Goal: Task Accomplishment & Management: Manage account settings

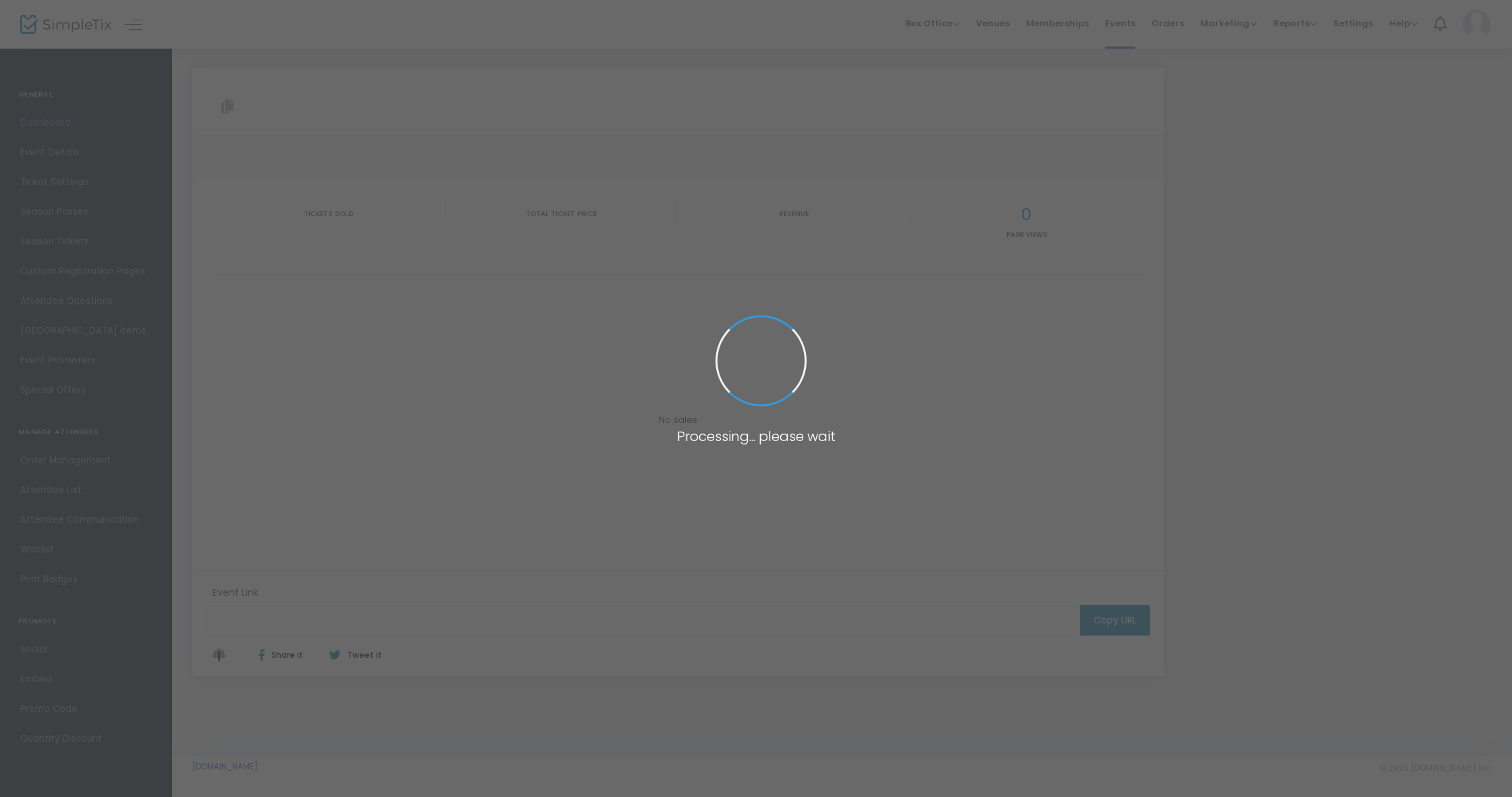
type input "[URL][DOMAIN_NAME]"
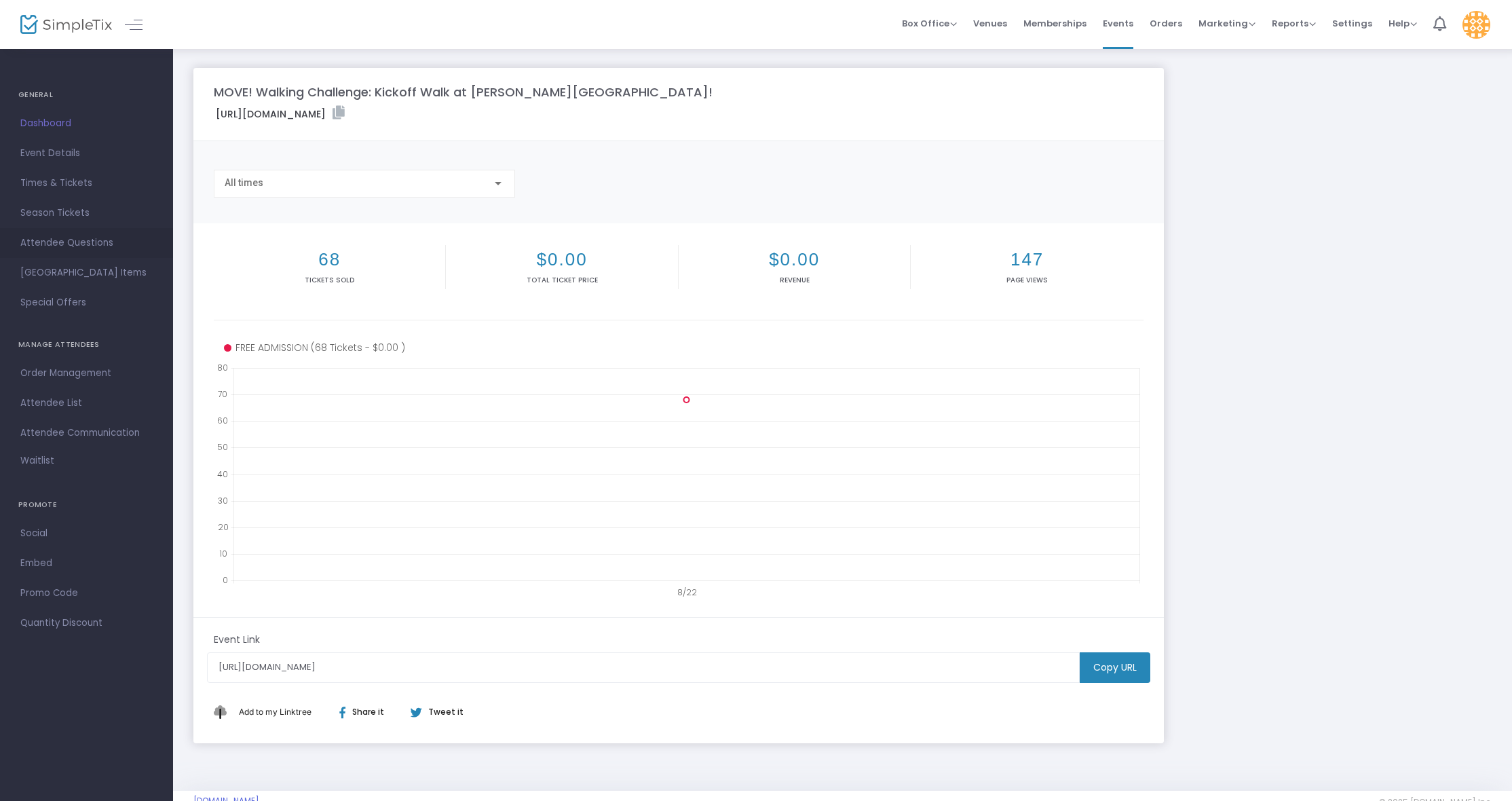
click at [42, 242] on span "Attendee Questions" at bounding box center [86, 243] width 132 height 18
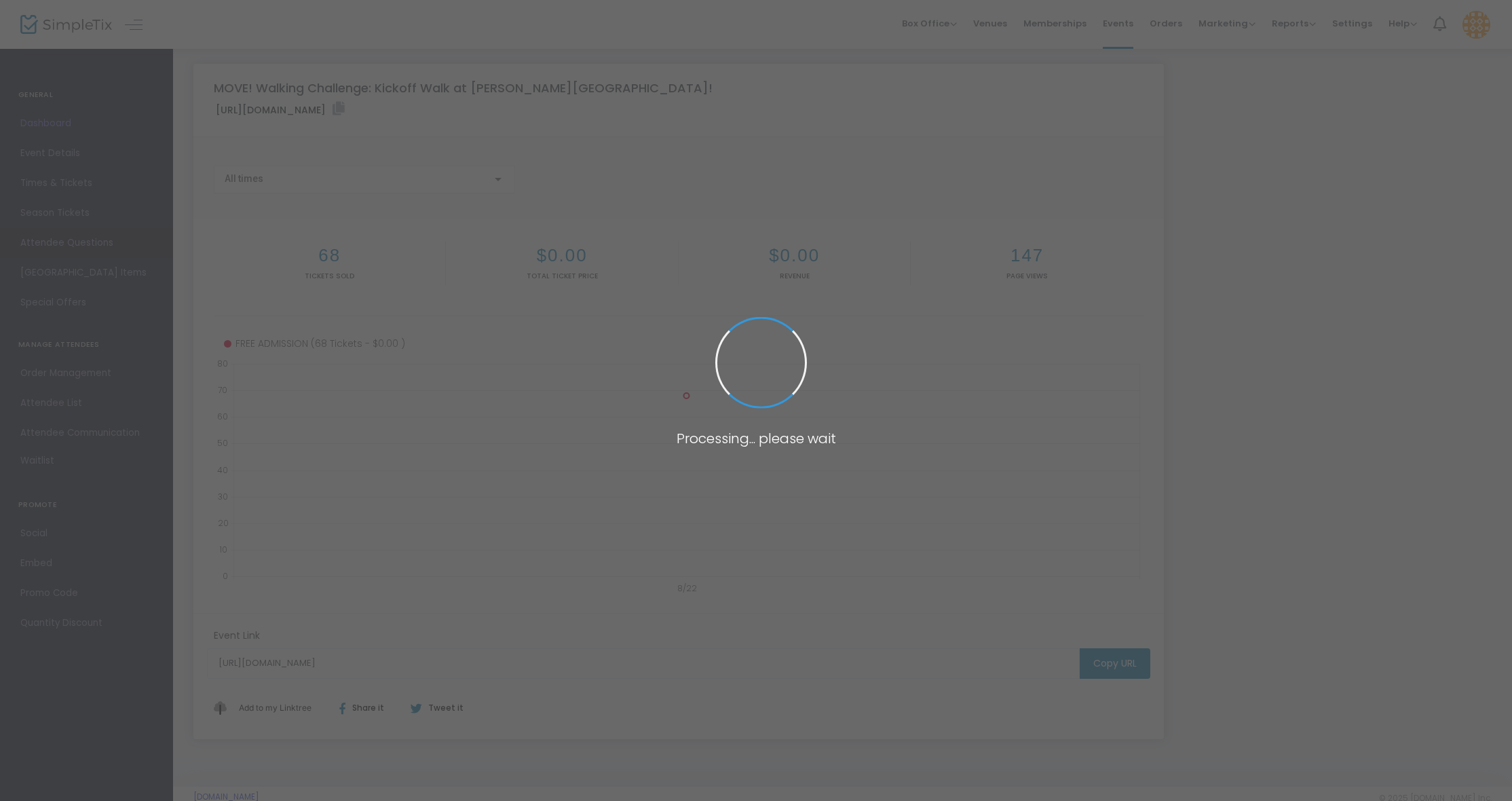
scroll to position [4, 0]
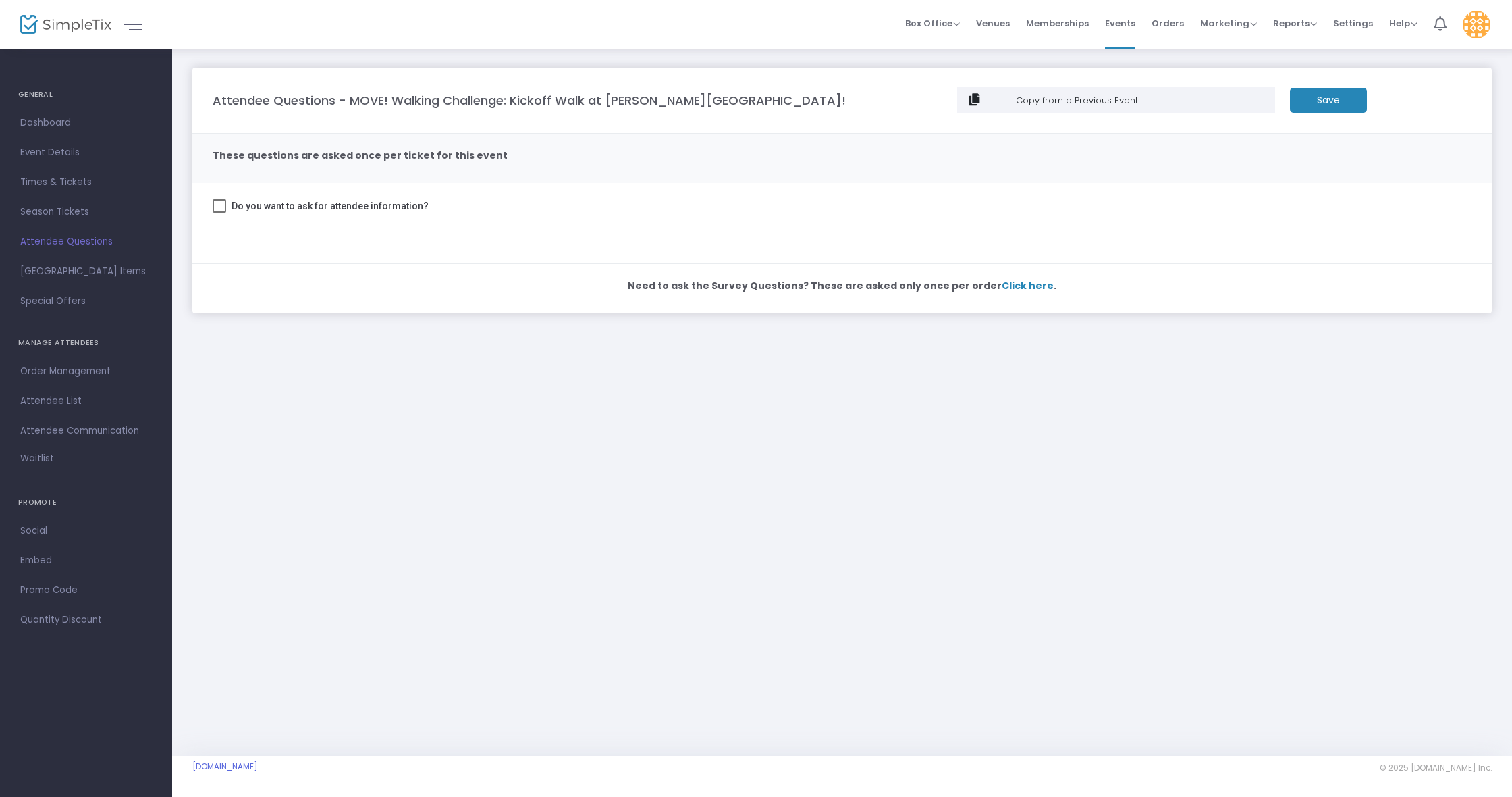
click at [224, 206] on span at bounding box center [219, 206] width 14 height 14
click at [219, 213] on input "Do you want to ask for attendee information?" at bounding box center [219, 213] width 1 height 1
checkbox input "true"
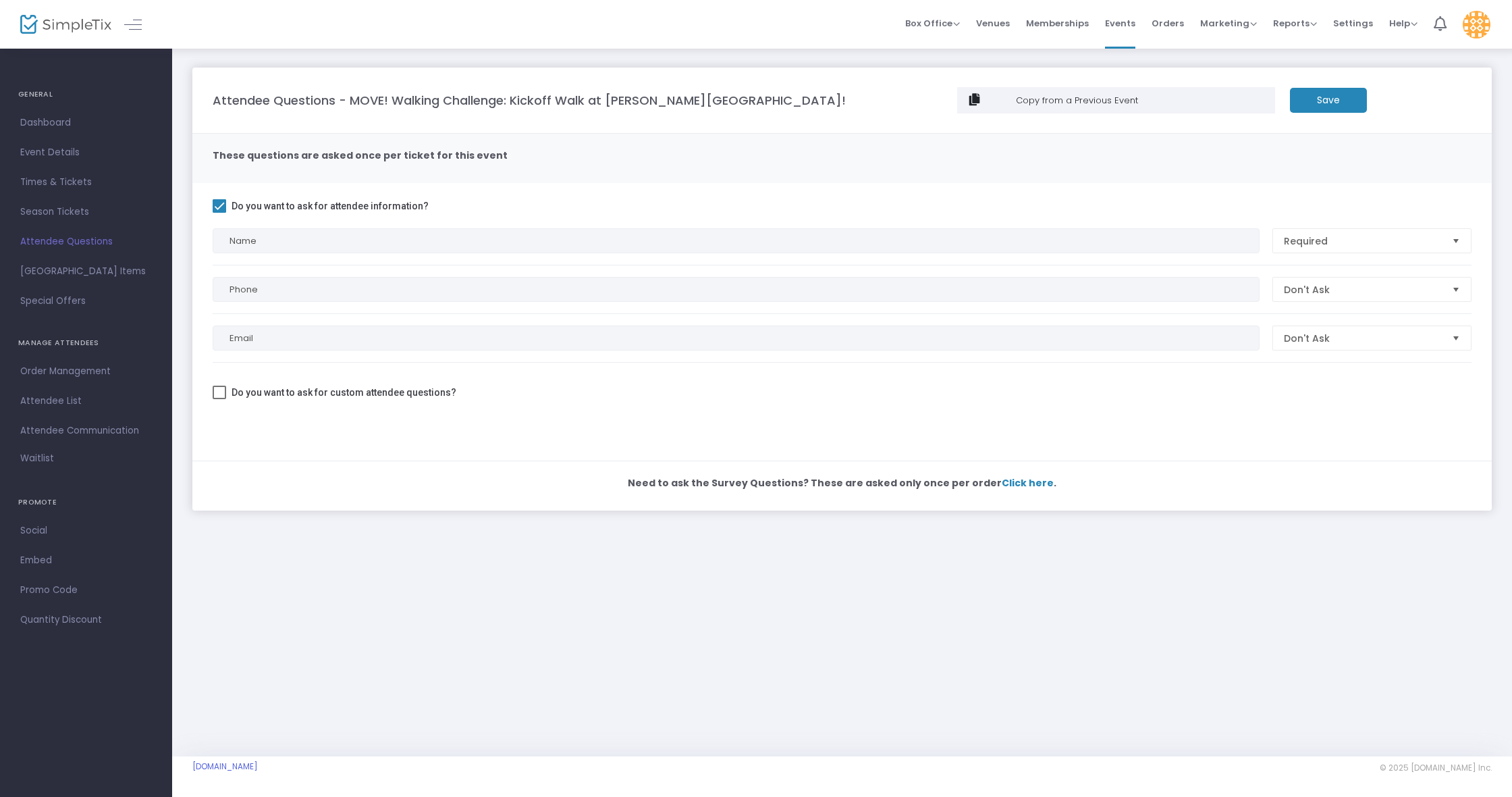
click at [292, 241] on input "Name" at bounding box center [736, 240] width 1047 height 25
click at [220, 389] on span at bounding box center [219, 392] width 14 height 14
click at [219, 399] on input "Do you want to ask for custom attendee questions?" at bounding box center [219, 399] width 1 height 1
checkbox input "true"
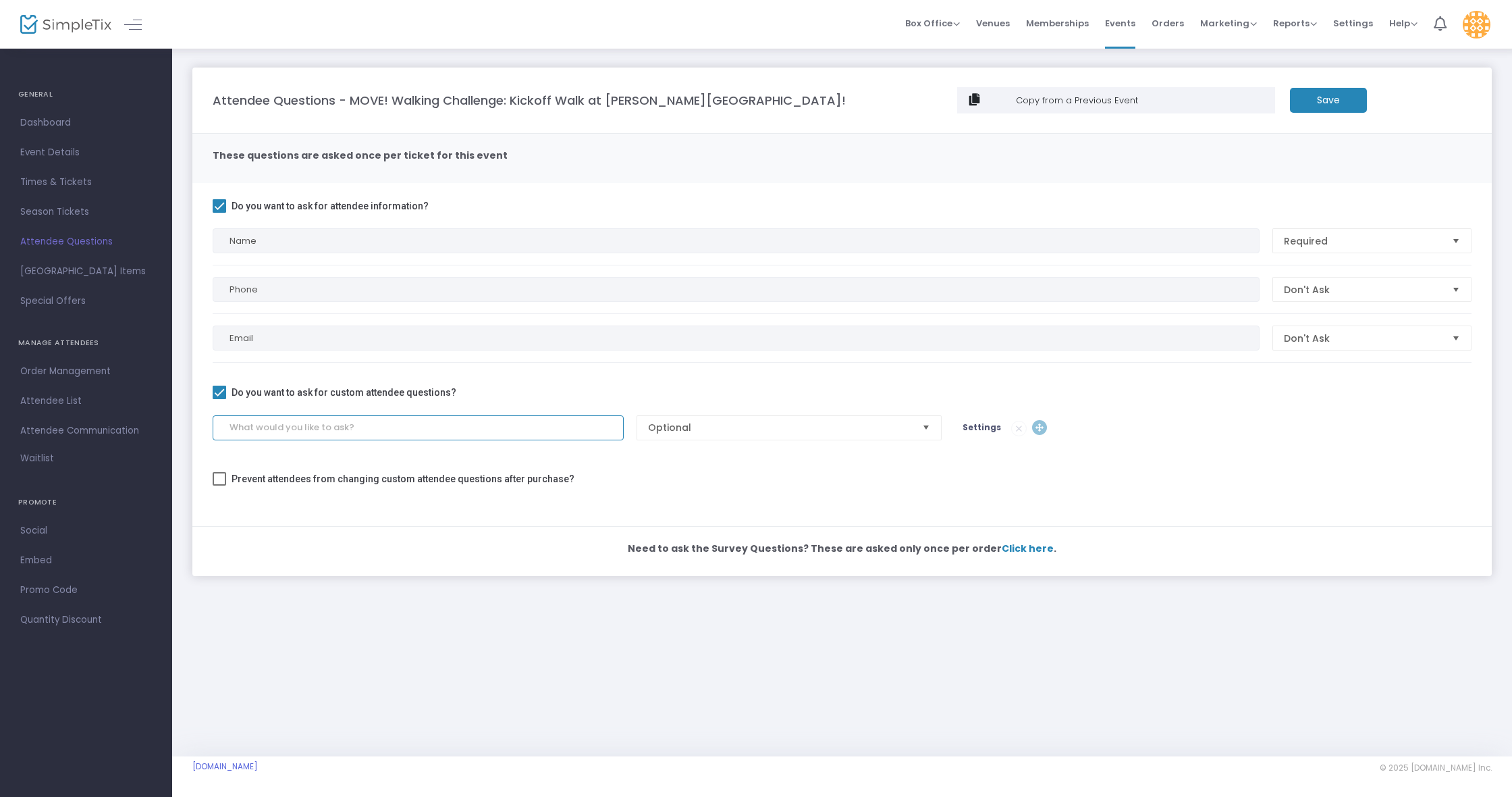
click at [259, 426] on input at bounding box center [418, 428] width 411 height 25
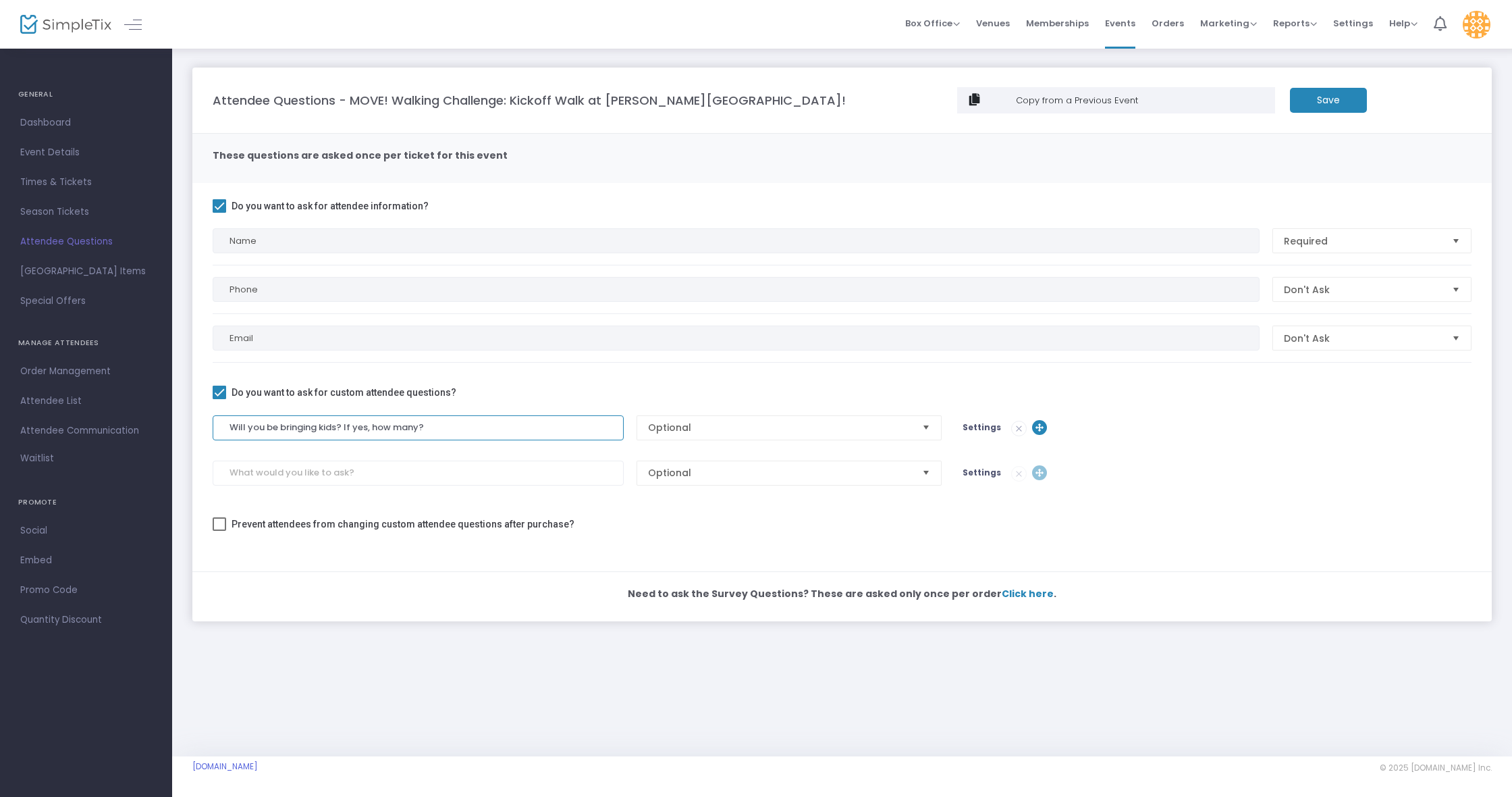
type input "Will you be bringing kids? If yes, how many?"
click at [744, 426] on span "Optional" at bounding box center [779, 427] width 264 height 14
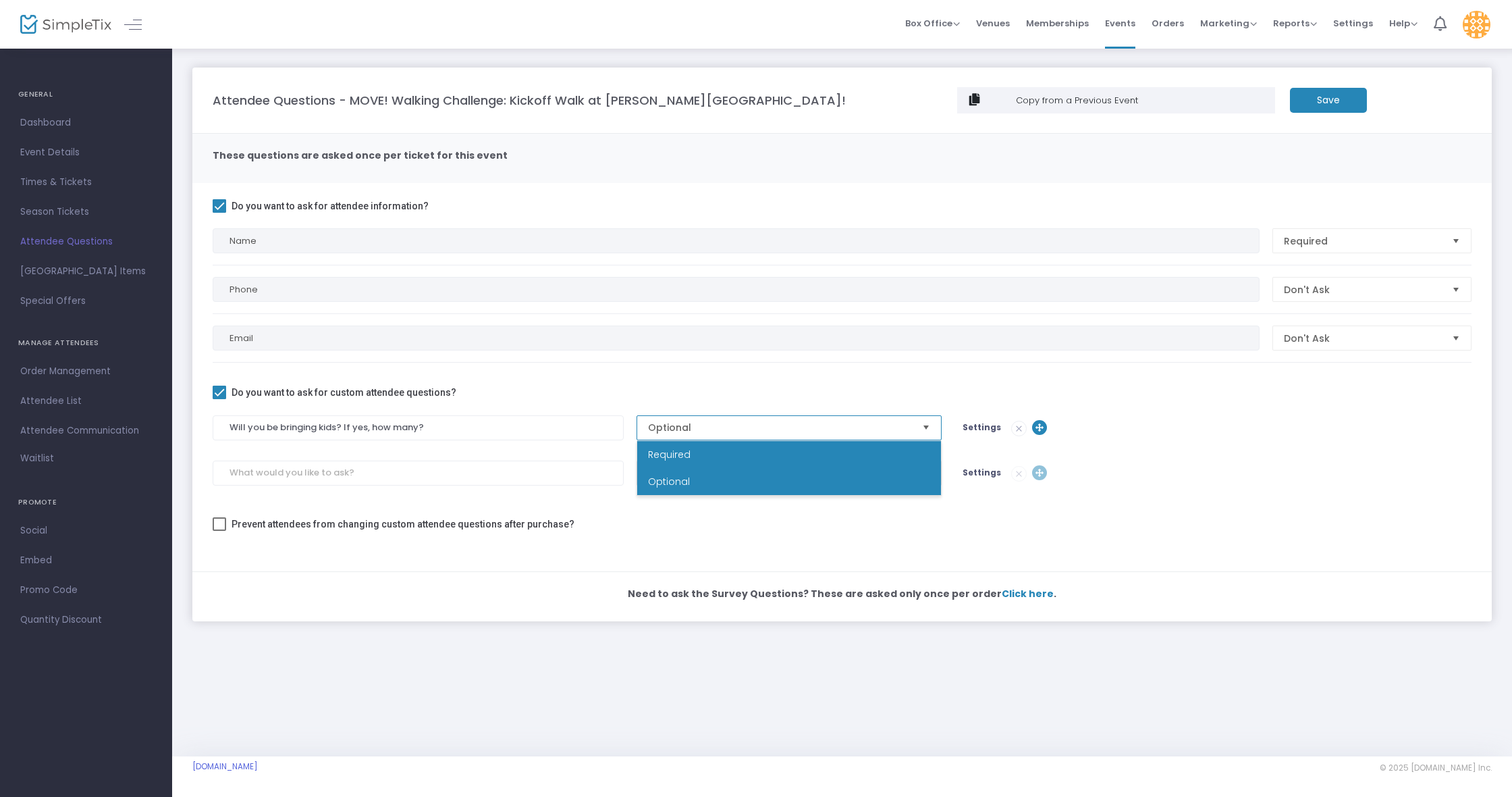
click at [727, 445] on li "Required" at bounding box center [789, 454] width 304 height 27
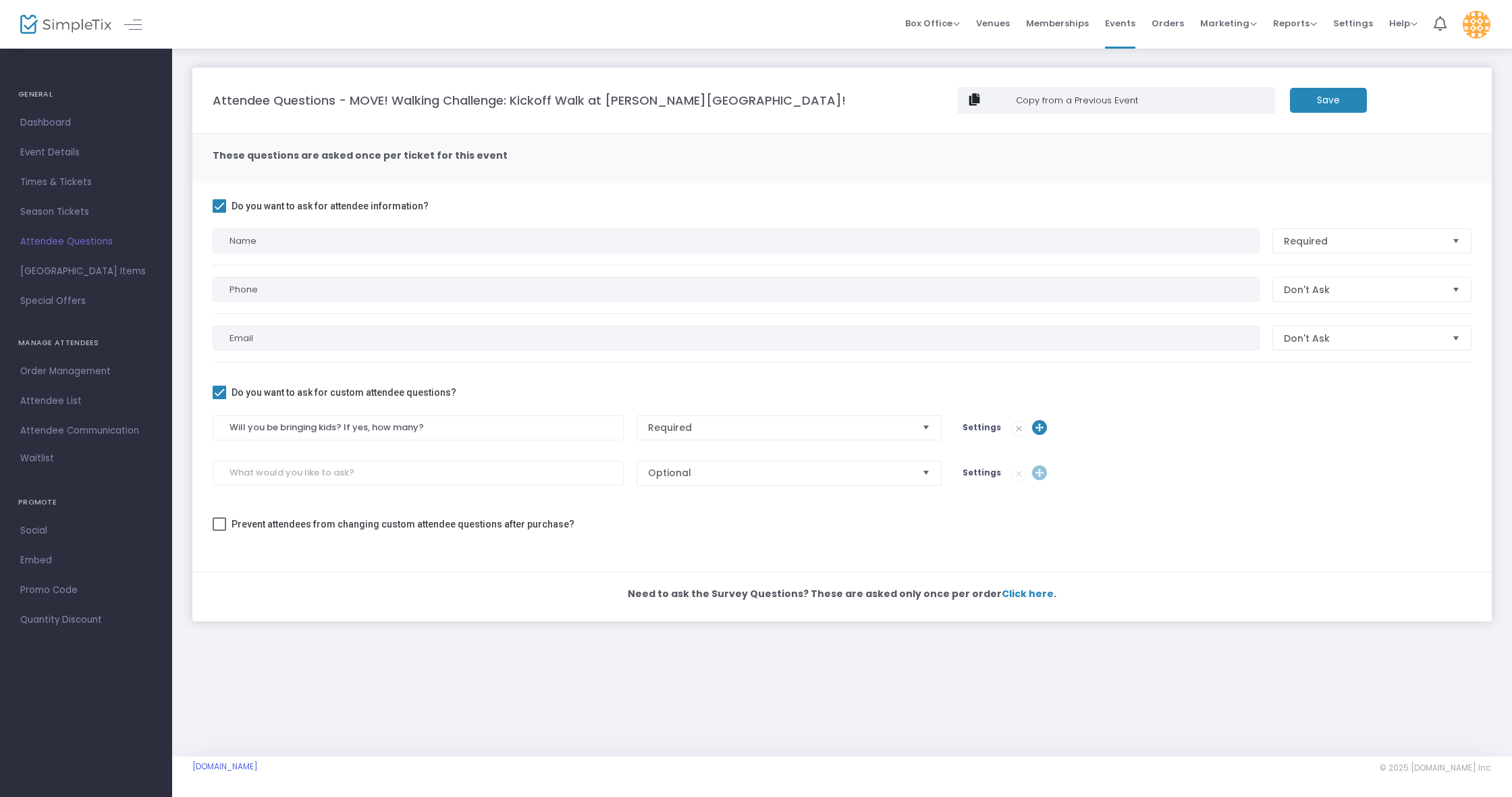
click at [218, 203] on span at bounding box center [219, 206] width 14 height 14
click at [219, 213] on input "Do you want to ask for attendee information?" at bounding box center [219, 213] width 1 height 1
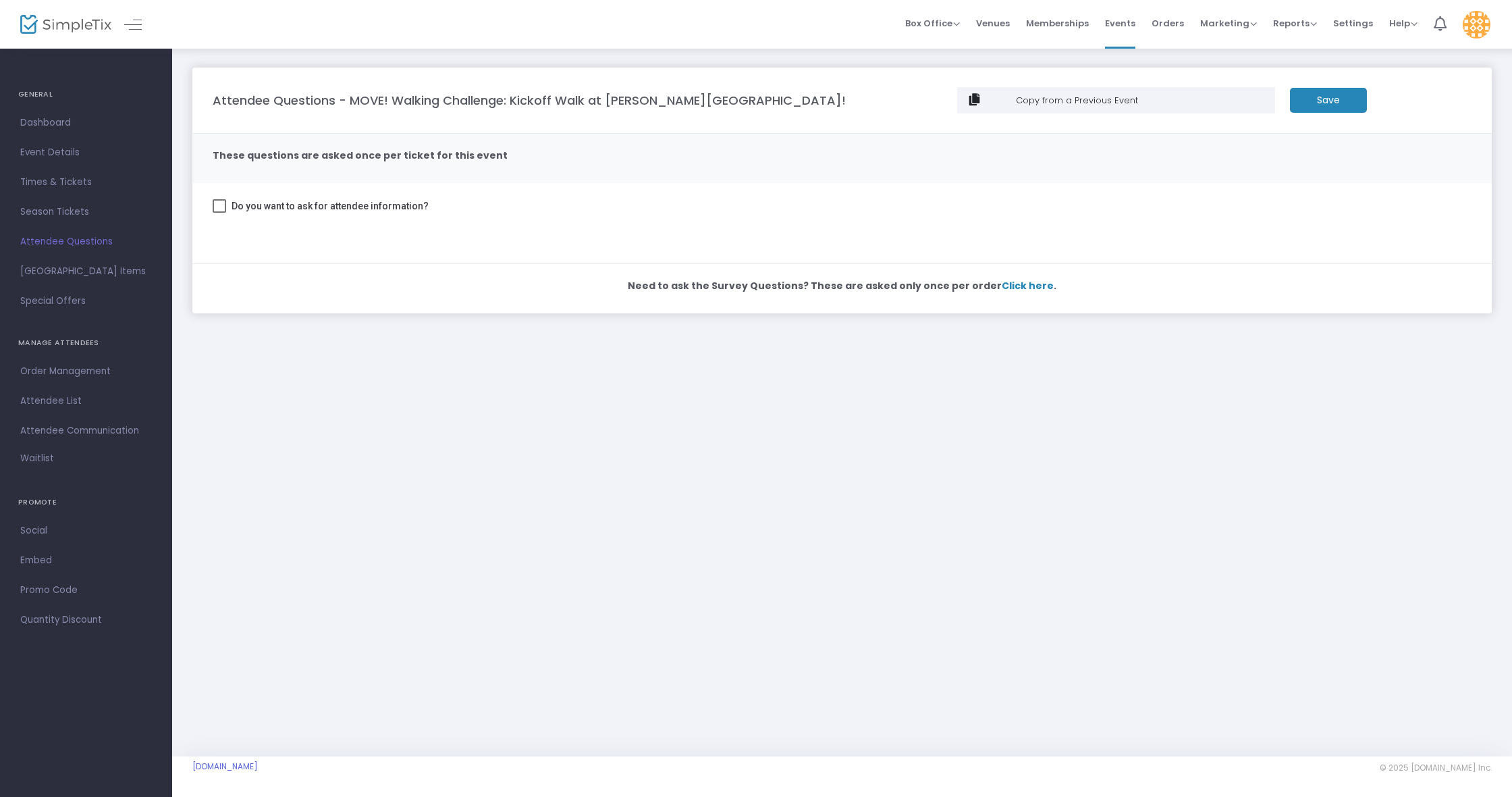
click at [218, 210] on span at bounding box center [219, 206] width 14 height 14
click at [219, 213] on input "Do you want to ask for attendee information?" at bounding box center [219, 213] width 1 height 1
checkbox input "true"
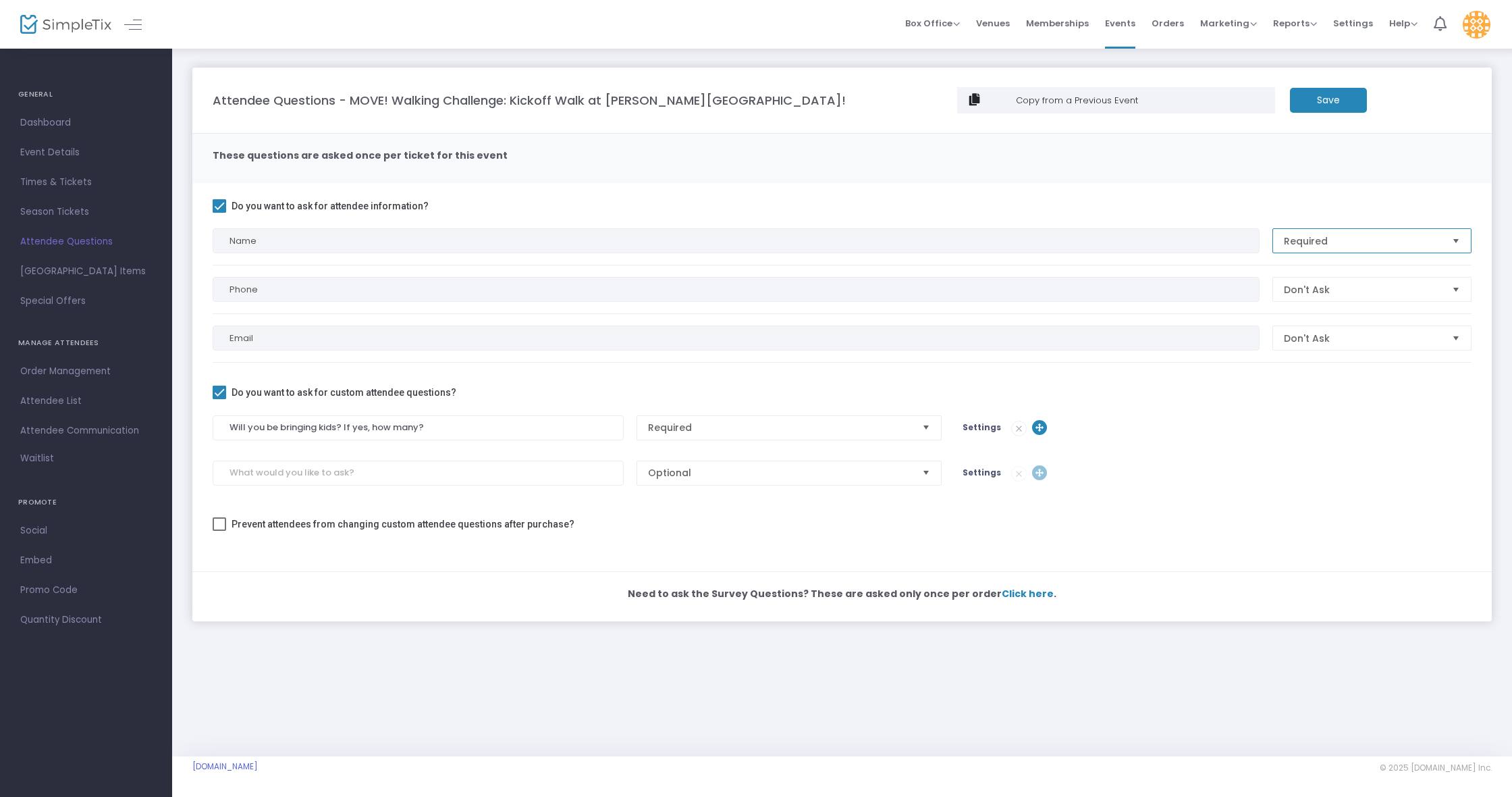
click at [1310, 244] on span "Required" at bounding box center [1362, 241] width 158 height 14
click at [1306, 302] on li "Don't Ask" at bounding box center [1372, 294] width 198 height 27
click at [983, 430] on span "Settings" at bounding box center [981, 427] width 38 height 12
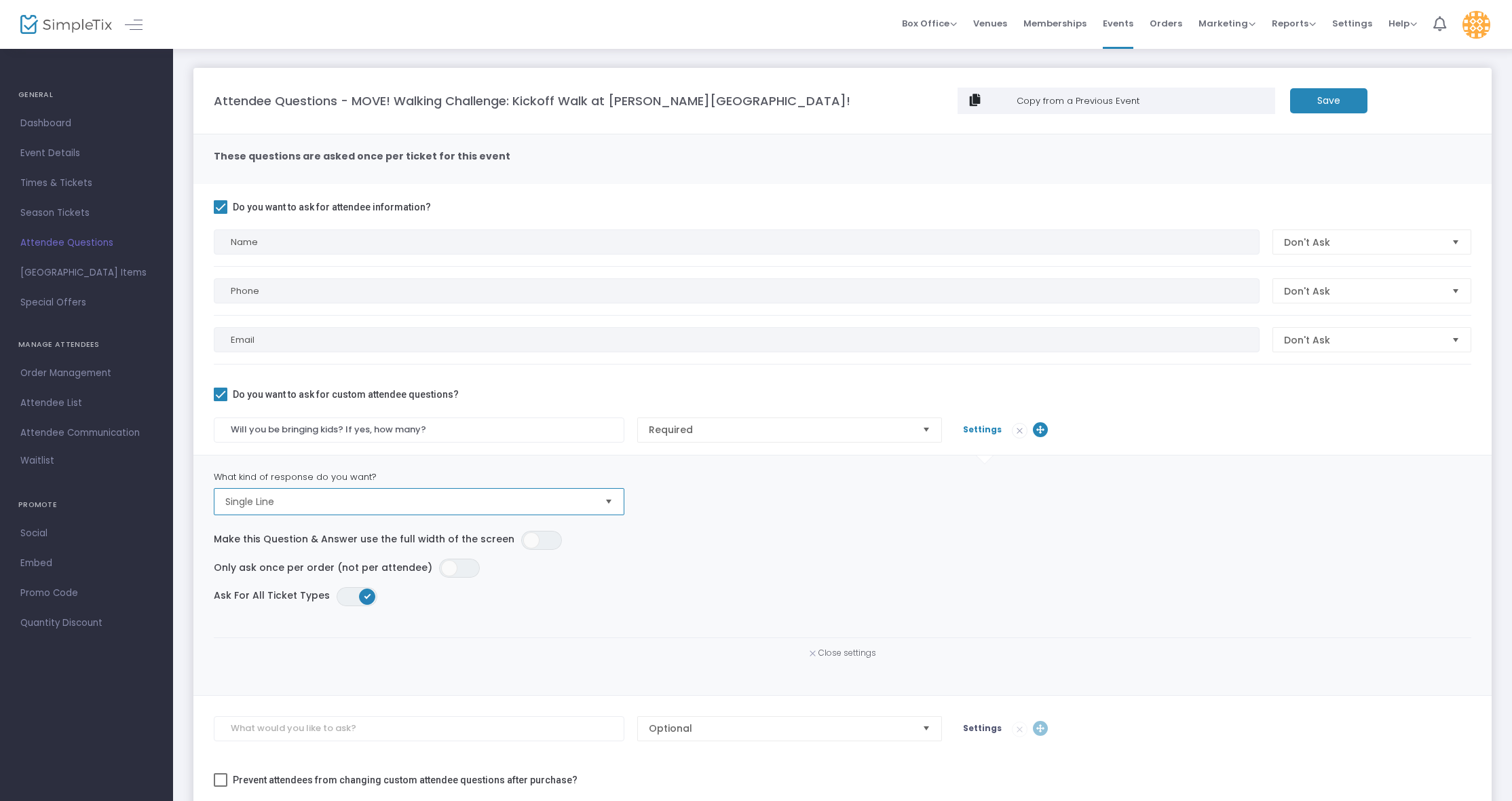
click at [580, 502] on span "Single Line" at bounding box center [410, 502] width 369 height 14
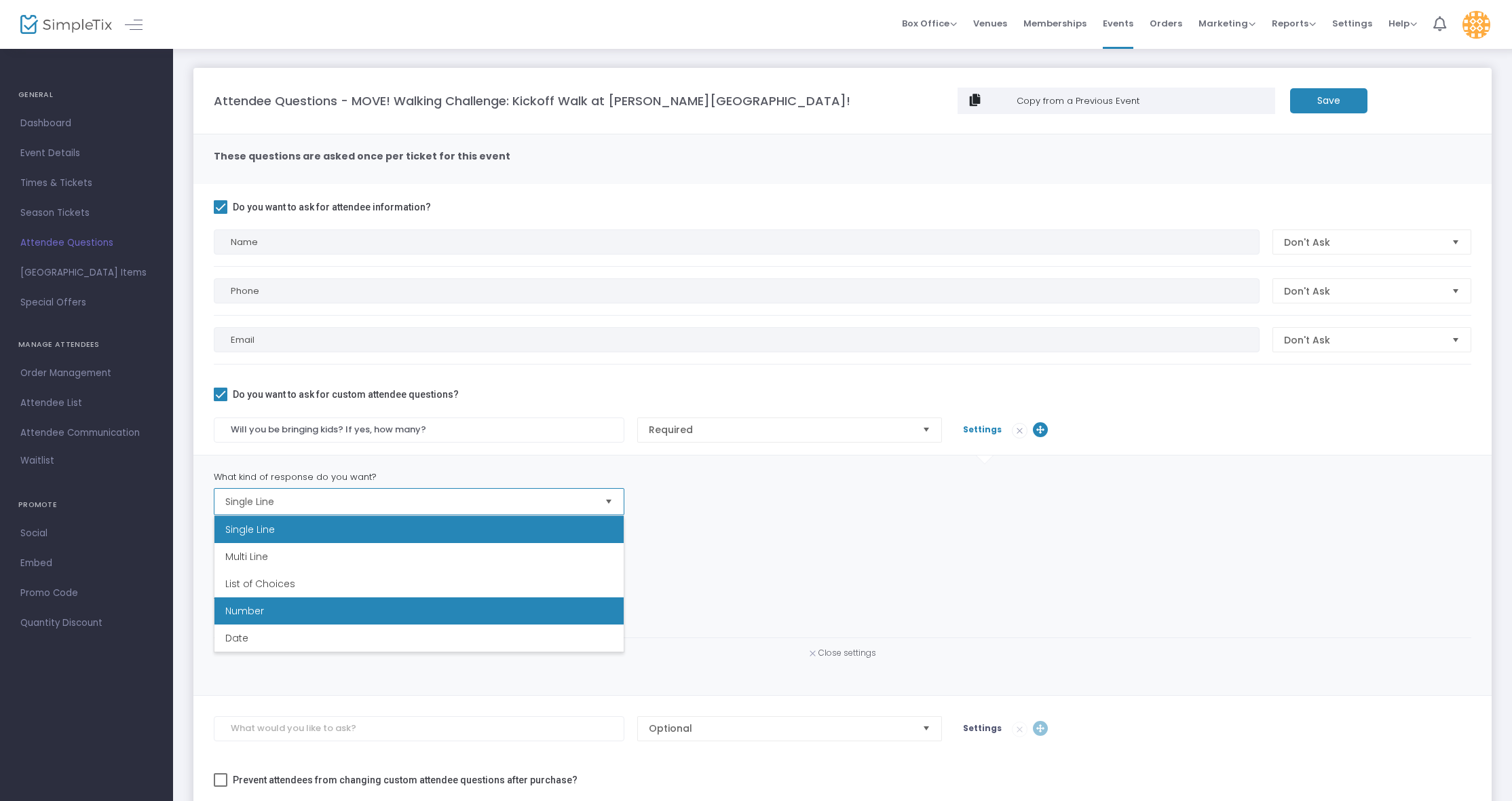
click at [498, 605] on li "Number" at bounding box center [419, 610] width 409 height 27
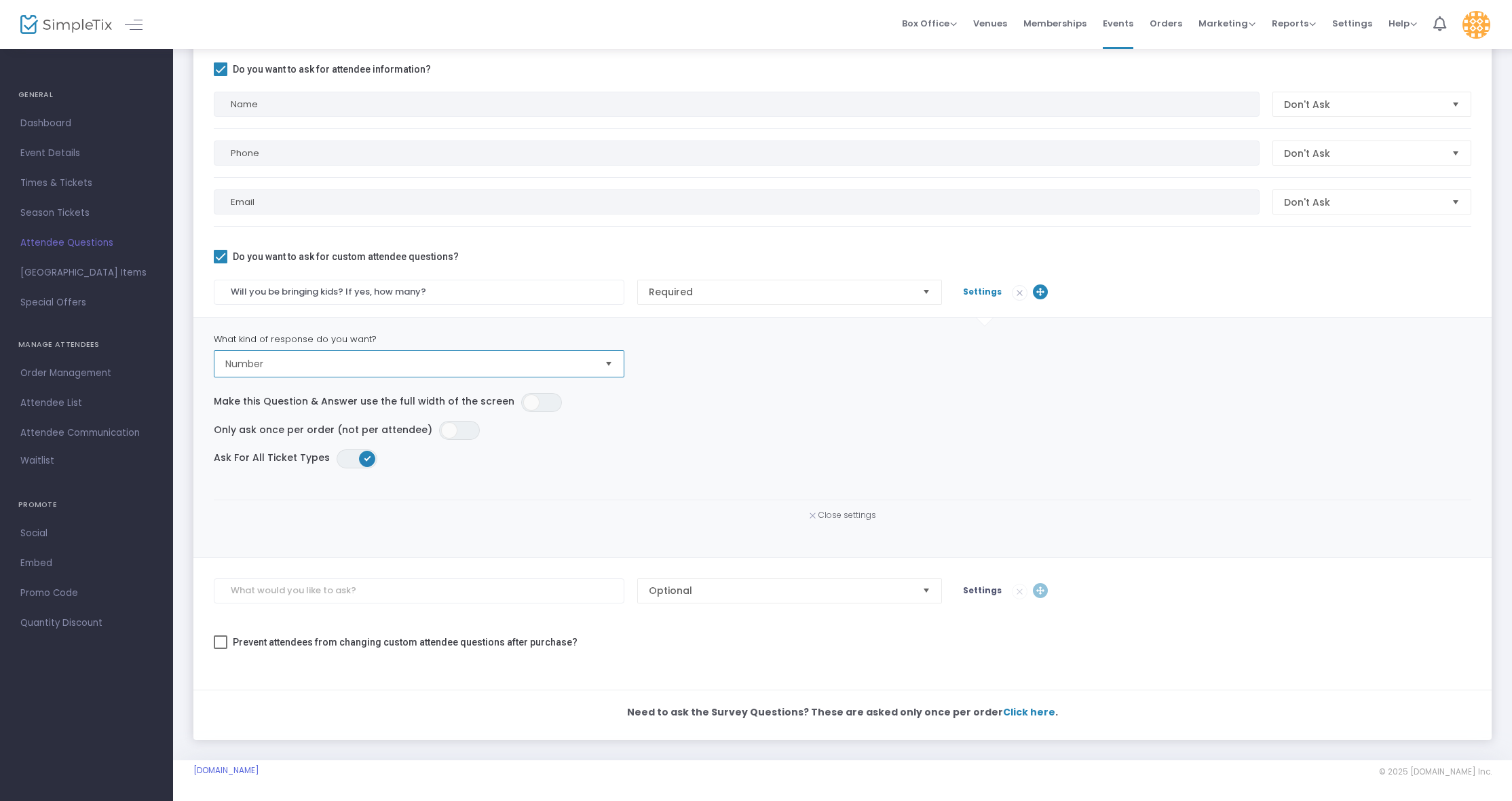
scroll to position [137, 0]
click at [451, 427] on span "ON OFF" at bounding box center [459, 431] width 41 height 19
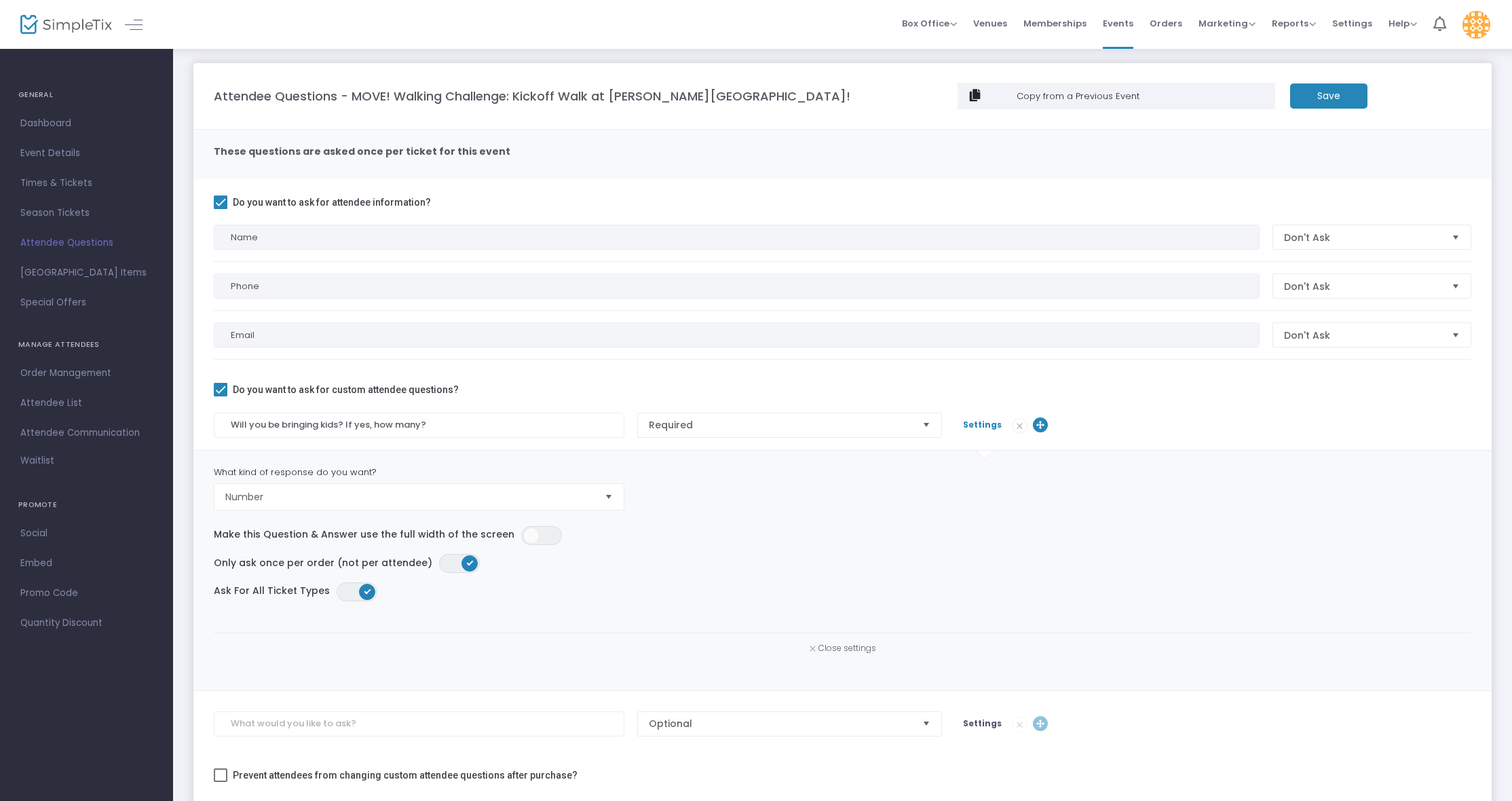
scroll to position [0, 1]
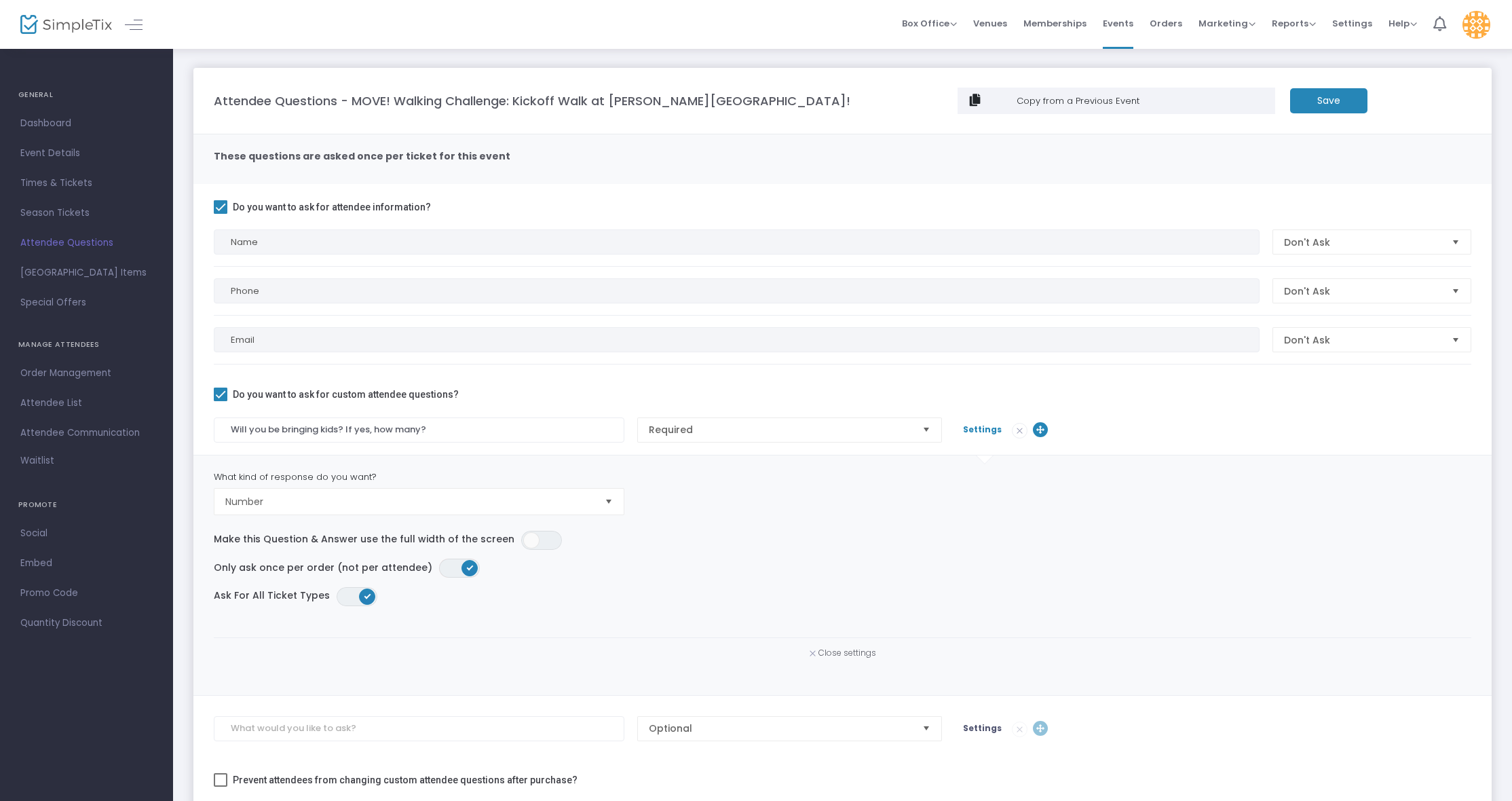
click at [1332, 100] on m-button "Save" at bounding box center [1329, 101] width 77 height 25
